Goal: Task Accomplishment & Management: Manage account settings

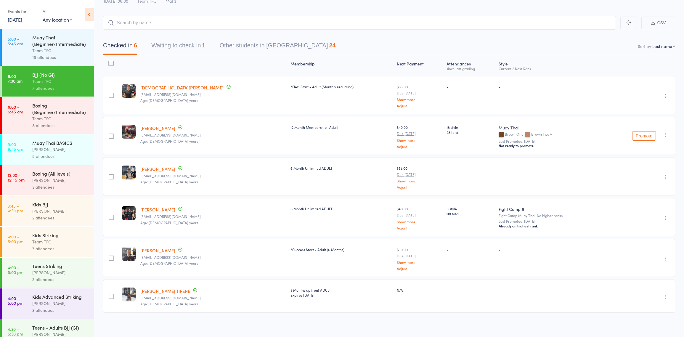
click at [163, 46] on button "Waiting to check in 1" at bounding box center [178, 47] width 54 height 16
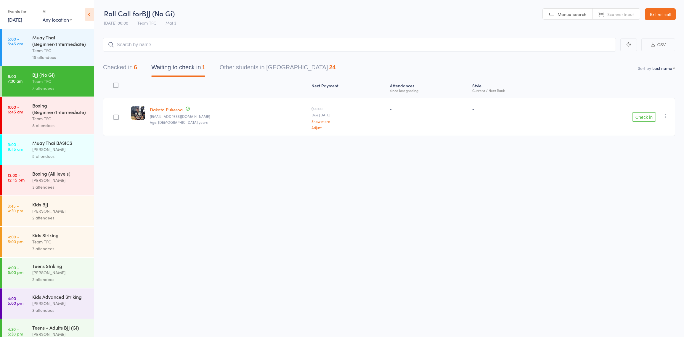
click at [664, 116] on icon "button" at bounding box center [665, 116] width 6 height 6
click at [633, 173] on li "Mark absent" at bounding box center [643, 175] width 49 height 8
click at [41, 124] on div "8 attendees" at bounding box center [60, 125] width 57 height 7
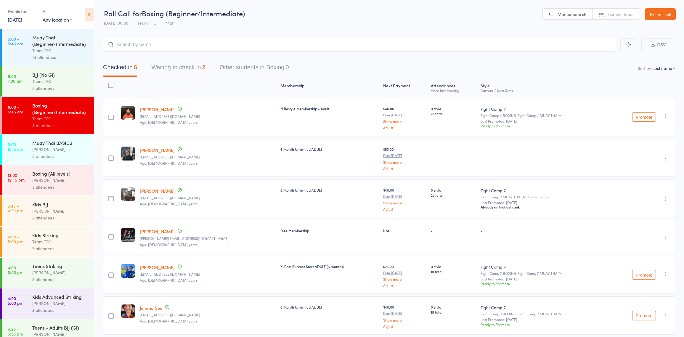
click at [167, 69] on button "Waiting to check in 2" at bounding box center [178, 69] width 54 height 16
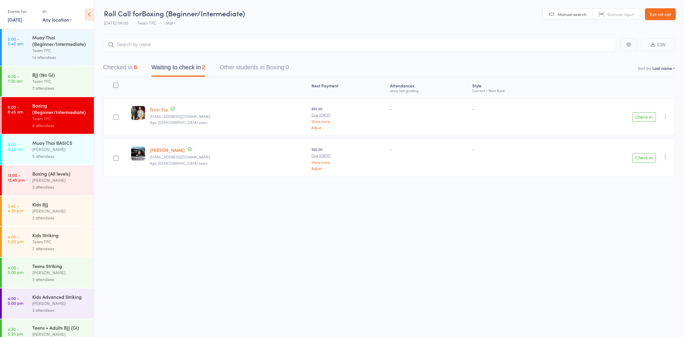
click at [666, 117] on icon "button" at bounding box center [665, 116] width 6 height 6
click at [639, 173] on li "Mark absent" at bounding box center [643, 175] width 49 height 8
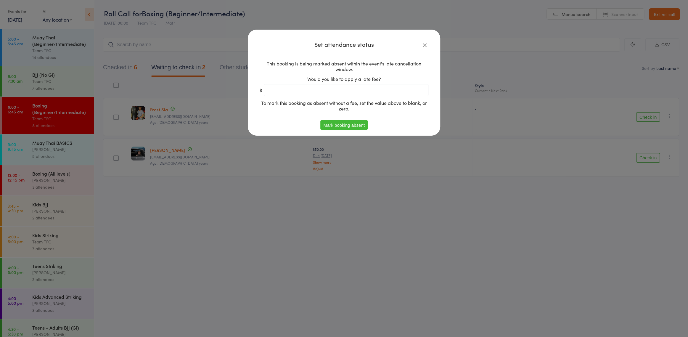
click at [327, 123] on button "Mark booking absent" at bounding box center [343, 124] width 47 height 9
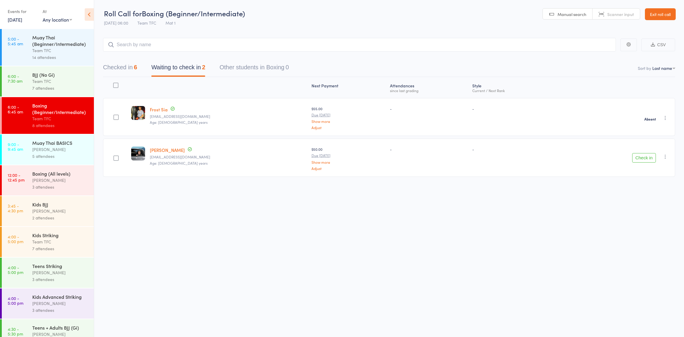
click at [664, 154] on icon "button" at bounding box center [665, 157] width 6 height 6
click at [627, 213] on icon at bounding box center [627, 215] width 5 height 5
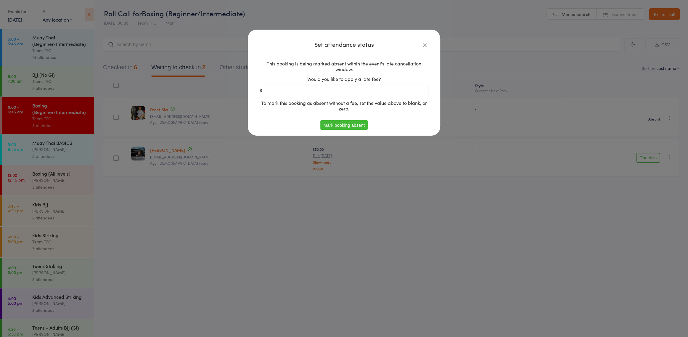
click at [334, 124] on button "Mark booking absent" at bounding box center [343, 124] width 47 height 9
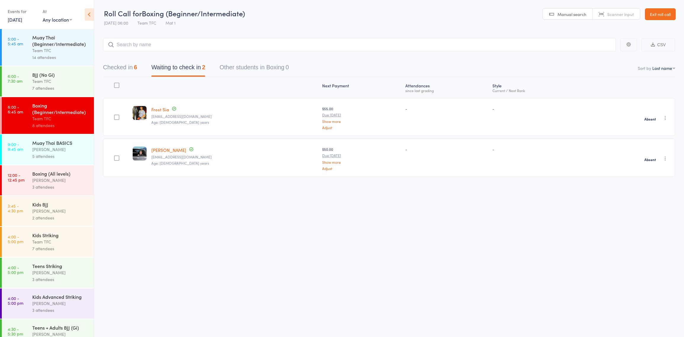
click at [53, 83] on div "Team TFC" at bounding box center [60, 81] width 57 height 7
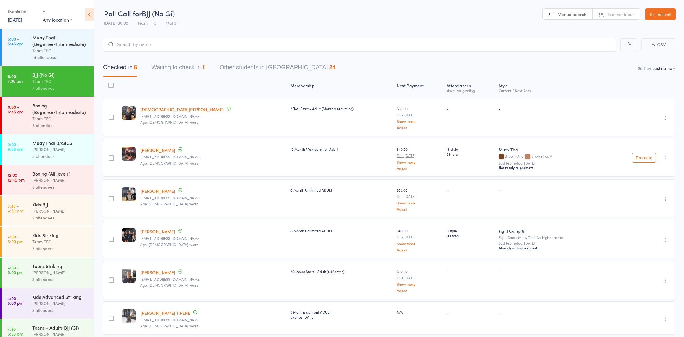
click at [177, 71] on button "Waiting to check in 1" at bounding box center [178, 69] width 54 height 16
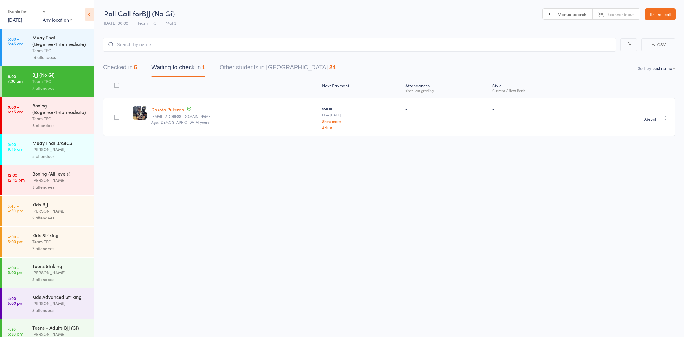
click at [71, 53] on div "Team TFC" at bounding box center [60, 50] width 57 height 7
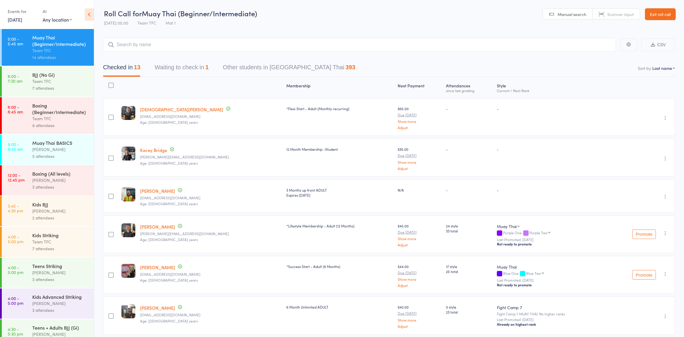
click at [179, 67] on button "Waiting to check in 1" at bounding box center [182, 69] width 54 height 16
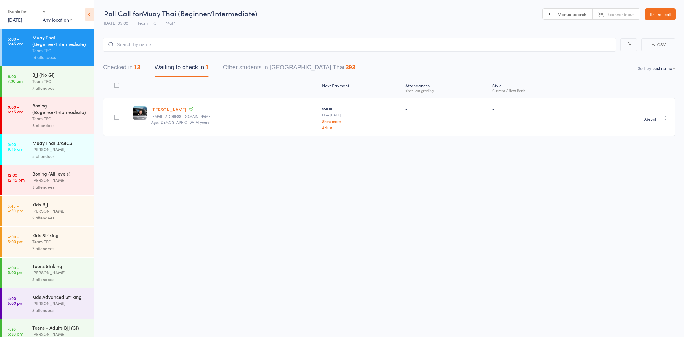
click at [134, 67] on button "Checked in 13" at bounding box center [121, 69] width 37 height 16
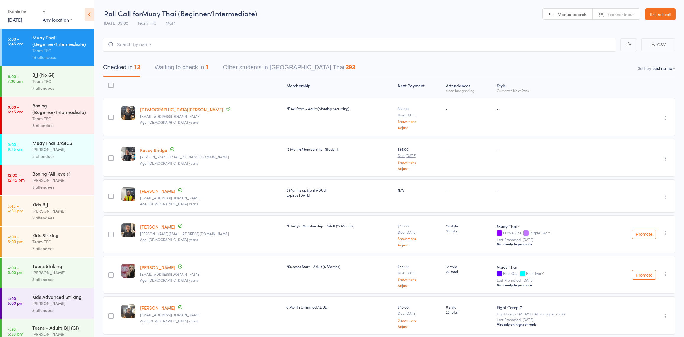
click at [53, 66] on div "Muay Thai (Beginner/Intermediate) Team TFC 14 attendees" at bounding box center [63, 47] width 62 height 37
click at [47, 80] on div "Team TFC" at bounding box center [60, 81] width 57 height 7
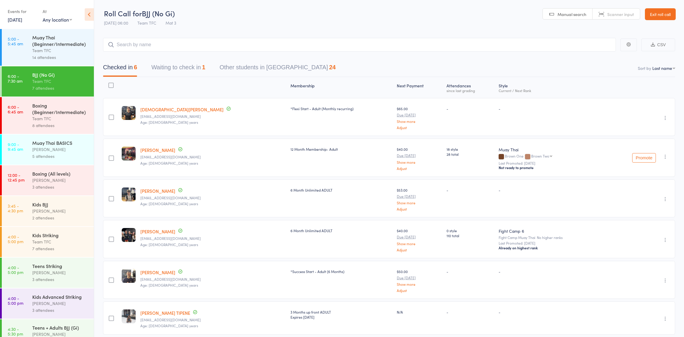
click at [54, 122] on div "Team TFC" at bounding box center [60, 118] width 57 height 7
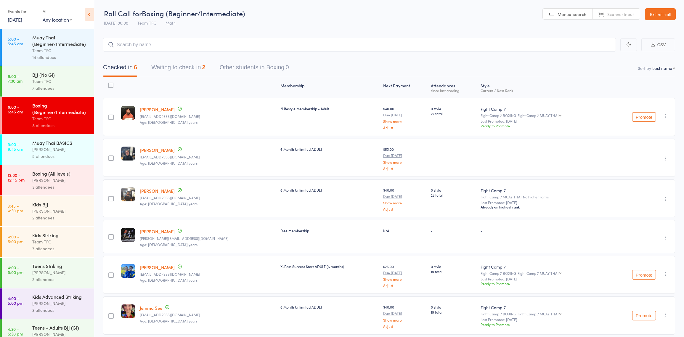
click at [21, 85] on link "6:00 - 7:30 am BJJ (No Gi) Team TFC 7 attendees" at bounding box center [48, 81] width 92 height 30
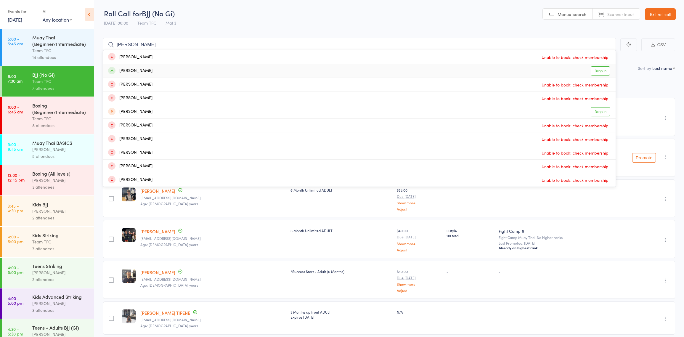
type input "[PERSON_NAME]"
click at [594, 72] on link "Drop in" at bounding box center [599, 70] width 19 height 9
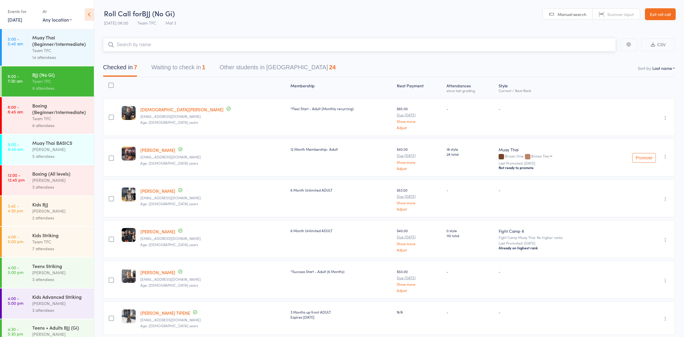
click at [293, 42] on input "search" at bounding box center [359, 45] width 513 height 14
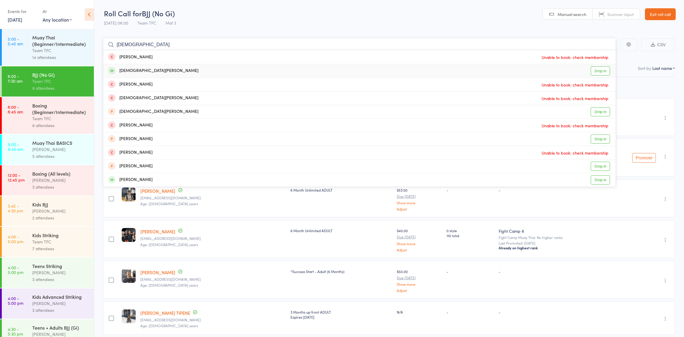
type input "[DEMOGRAPHIC_DATA]"
click at [598, 69] on link "Drop in" at bounding box center [599, 70] width 19 height 9
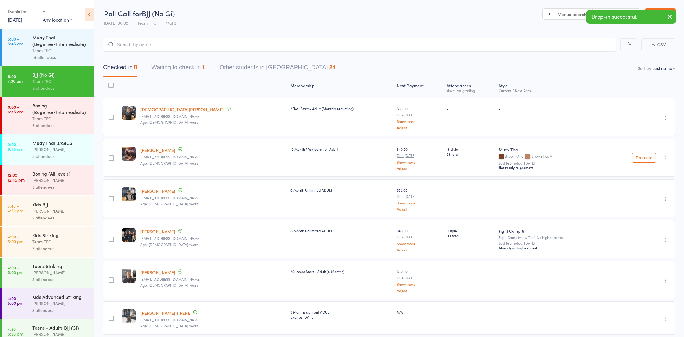
click at [51, 124] on div "8 attendees" at bounding box center [60, 125] width 57 height 7
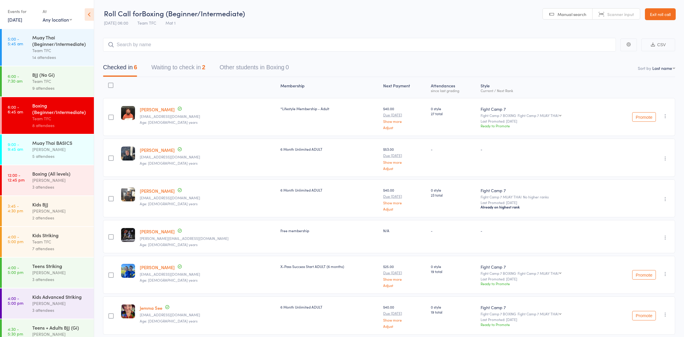
click at [47, 145] on div "Muay Thai BASICS" at bounding box center [60, 142] width 57 height 7
